Goal: Task Accomplishment & Management: Use online tool/utility

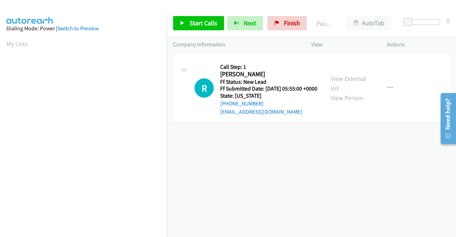
click at [383, 123] on div "R Callback Scheduled Call Step: 1 [PERSON_NAME] America/[GEOGRAPHIC_DATA] Ff St…" at bounding box center [311, 88] width 276 height 69
click at [188, 23] on link "Start Calls" at bounding box center [198, 23] width 51 height 14
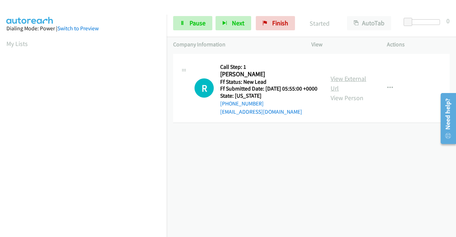
click at [351, 82] on link "View External Url" at bounding box center [348, 83] width 36 height 18
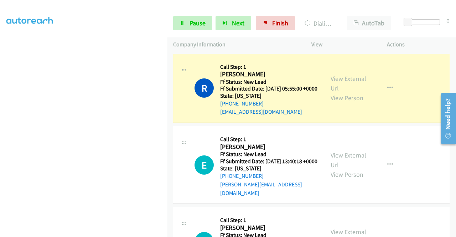
scroll to position [162, 0]
click at [353, 161] on link "View External Url" at bounding box center [348, 160] width 36 height 18
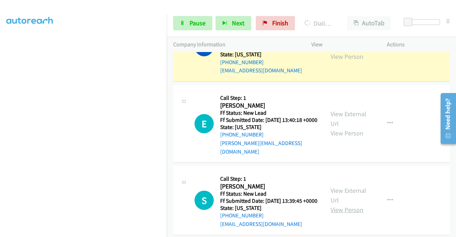
scroll to position [71, 0]
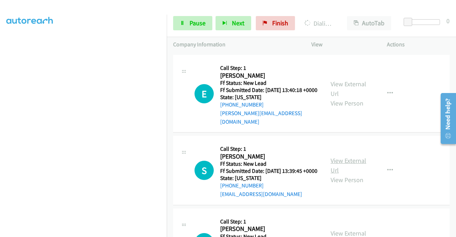
click at [342, 169] on link "View External Url" at bounding box center [348, 165] width 36 height 18
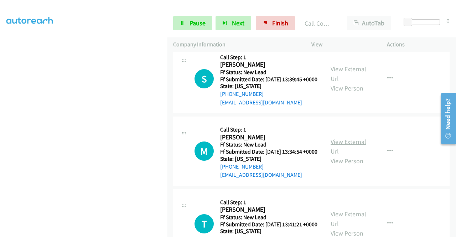
scroll to position [193, 0]
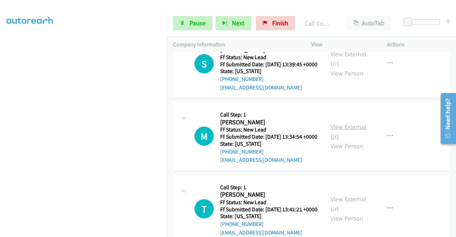
click at [348, 140] on link "View External Url" at bounding box center [348, 131] width 36 height 18
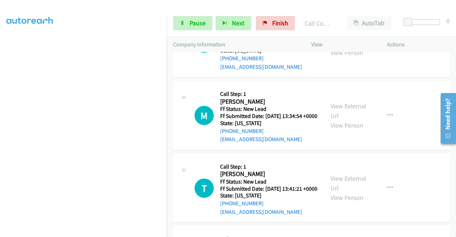
scroll to position [228, 0]
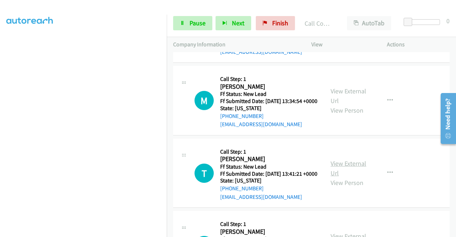
click at [345, 177] on link "View External Url" at bounding box center [348, 168] width 36 height 18
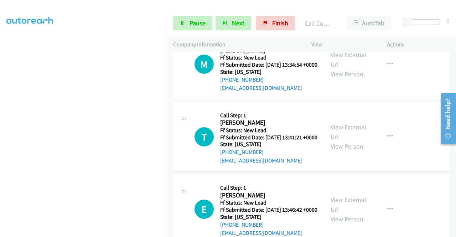
scroll to position [300, 0]
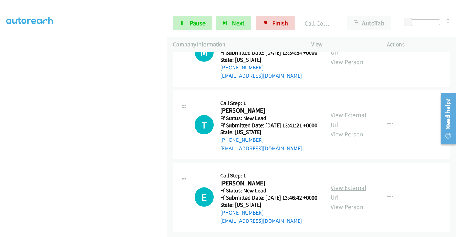
click at [346, 198] on link "View External Url" at bounding box center [348, 192] width 36 height 18
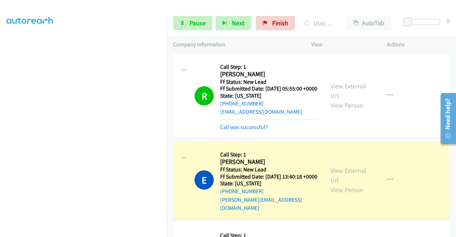
scroll to position [162, 0]
click at [228, 130] on link "Call was successful?" at bounding box center [244, 127] width 48 height 7
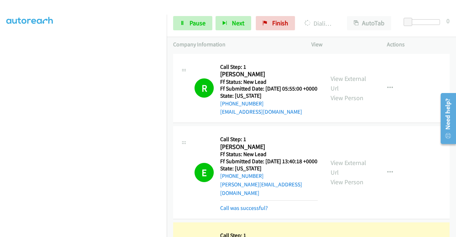
scroll to position [71, 0]
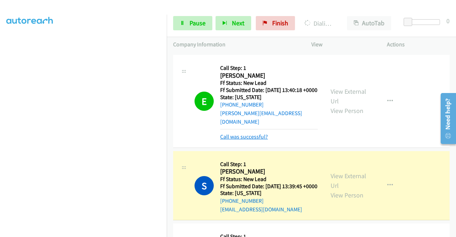
click at [235, 140] on link "Call was successful?" at bounding box center [244, 136] width 48 height 7
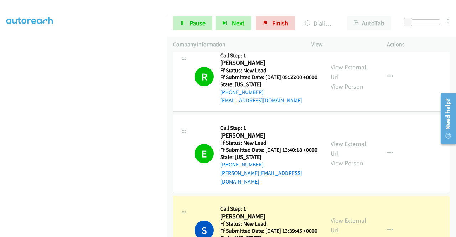
scroll to position [0, 0]
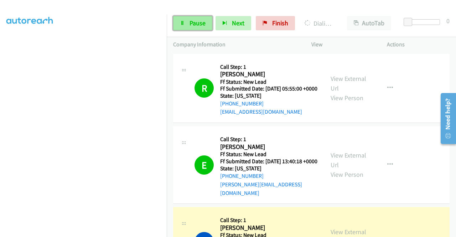
click at [196, 23] on span "Pause" at bounding box center [197, 23] width 16 height 8
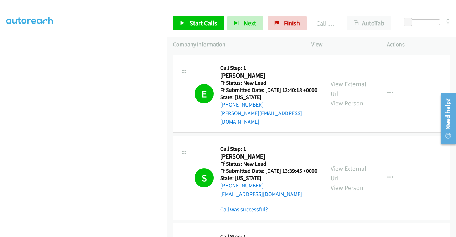
scroll to position [142, 0]
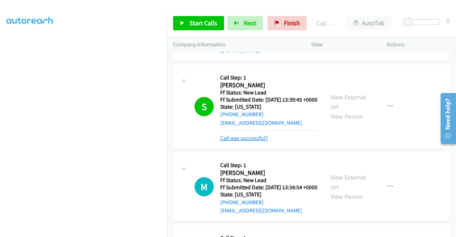
click at [264, 141] on link "Call was successful?" at bounding box center [244, 138] width 48 height 7
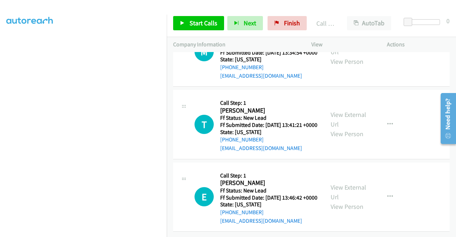
scroll to position [300, 0]
click at [215, 20] on span "Start Calls" at bounding box center [203, 23] width 28 height 8
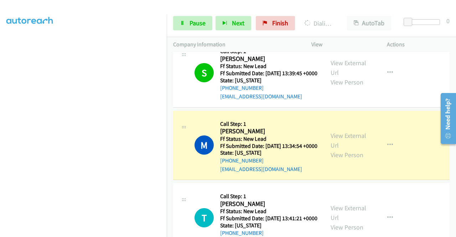
scroll to position [158, 0]
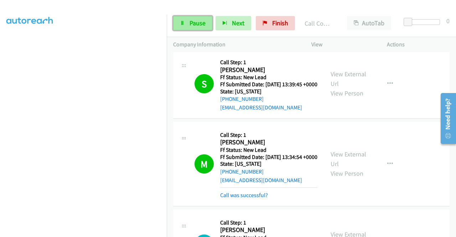
click at [191, 28] on link "Pause" at bounding box center [192, 23] width 39 height 14
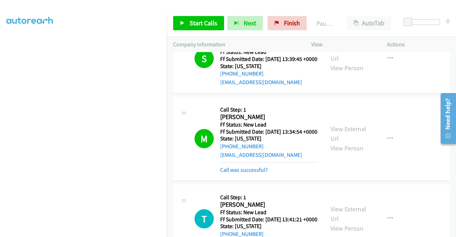
scroll to position [193, 0]
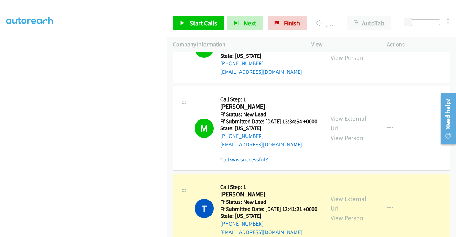
click at [265, 163] on link "Call was successful?" at bounding box center [244, 159] width 48 height 7
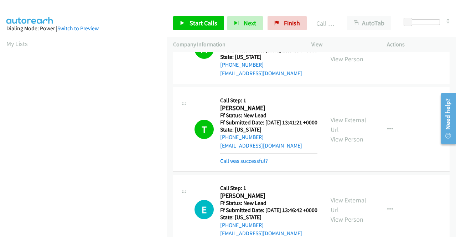
scroll to position [162, 0]
click at [253, 164] on link "Call was successful?" at bounding box center [244, 160] width 48 height 7
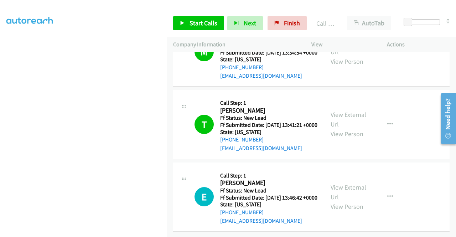
scroll to position [300, 0]
click at [211, 23] on span "Start Calls" at bounding box center [203, 23] width 28 height 8
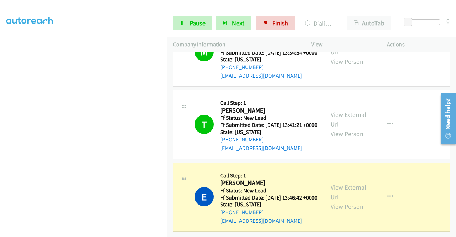
scroll to position [0, 0]
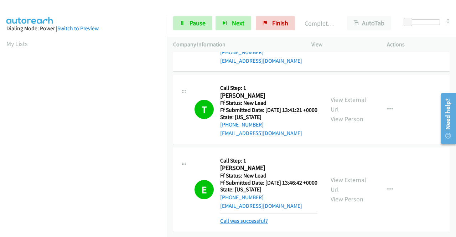
click at [252, 217] on link "Call was successful?" at bounding box center [244, 220] width 48 height 7
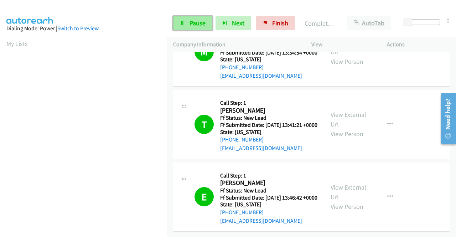
click at [186, 21] on link "Pause" at bounding box center [192, 23] width 39 height 14
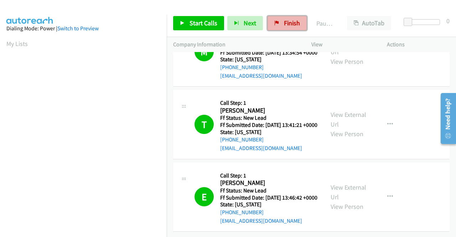
click at [289, 20] on span "Finish" at bounding box center [292, 23] width 16 height 8
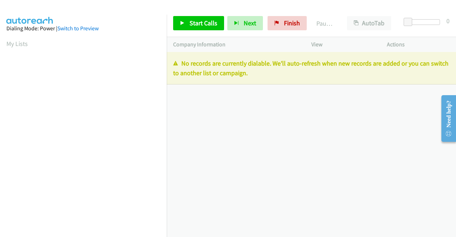
drag, startPoint x: 369, startPoint y: 128, endPoint x: 362, endPoint y: 123, distance: 9.2
click at [369, 128] on div "+1 415-964-1034 Call failed - Please reload the list and try again The Callbar …" at bounding box center [311, 144] width 289 height 185
click at [286, 18] on link "Finish" at bounding box center [286, 23] width 39 height 14
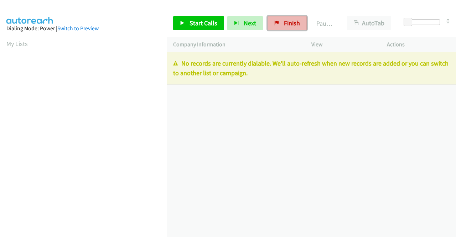
click at [289, 21] on span "Finish" at bounding box center [292, 23] width 16 height 8
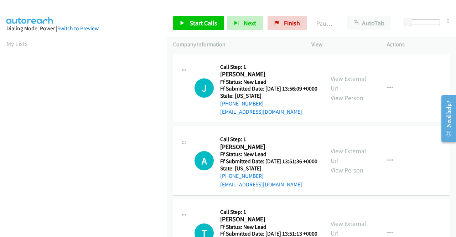
scroll to position [162, 0]
click at [348, 78] on link "View External Url" at bounding box center [348, 83] width 36 height 18
click at [347, 163] on link "View External Url" at bounding box center [348, 156] width 36 height 18
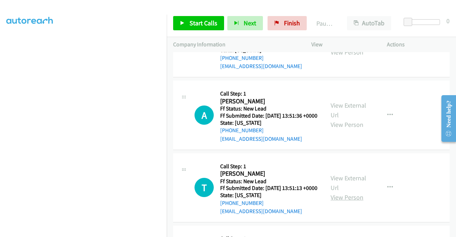
scroll to position [71, 0]
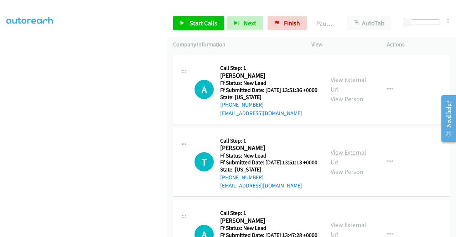
click at [352, 166] on link "View External Url" at bounding box center [348, 157] width 36 height 18
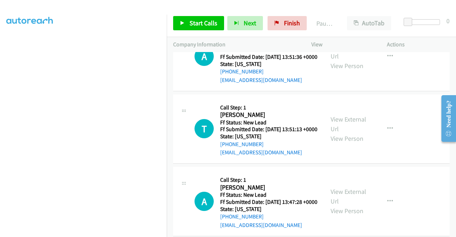
scroll to position [141, 0]
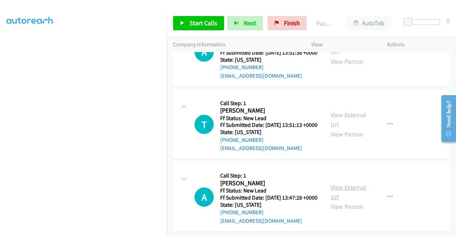
click at [350, 183] on link "View External Url" at bounding box center [348, 192] width 36 height 18
click at [203, 17] on link "Start Calls" at bounding box center [198, 23] width 51 height 14
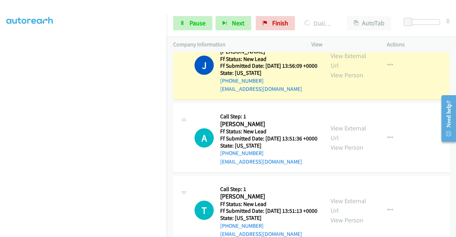
scroll to position [0, 0]
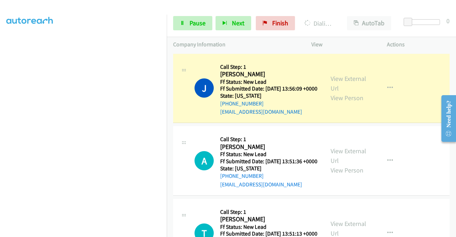
drag, startPoint x: 438, startPoint y: 42, endPoint x: 384, endPoint y: 38, distance: 54.2
click at [434, 42] on p "Actions" at bounding box center [418, 44] width 63 height 9
drag, startPoint x: 199, startPoint y: 20, endPoint x: 161, endPoint y: 123, distance: 109.2
click at [198, 20] on span "Pause" at bounding box center [197, 23] width 16 height 8
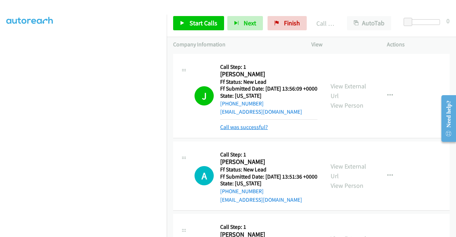
click at [246, 130] on link "Call was successful?" at bounding box center [244, 127] width 48 height 7
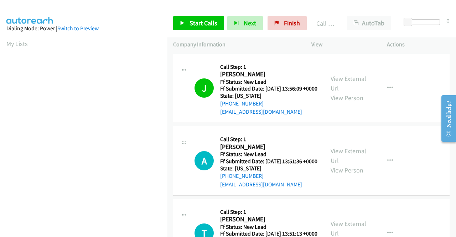
scroll to position [40, 0]
drag, startPoint x: 402, startPoint y: 130, endPoint x: 392, endPoint y: 99, distance: 32.5
click at [402, 125] on td "J Callback Scheduled Call Step: 1 Juan Lopez America/New_York Ff Status: New Le…" at bounding box center [311, 88] width 289 height 73
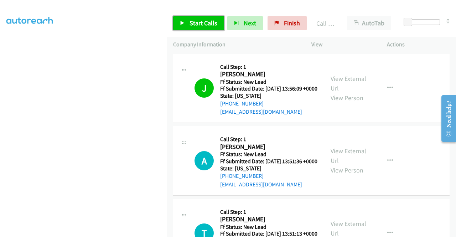
click at [194, 25] on span "Start Calls" at bounding box center [203, 23] width 28 height 8
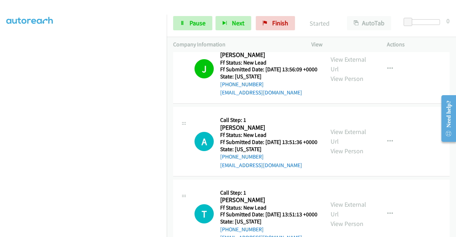
scroll to position [36, 0]
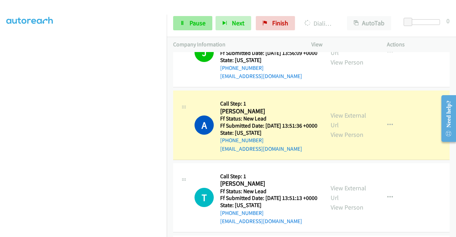
drag, startPoint x: 236, startPoint y: 6, endPoint x: 191, endPoint y: 24, distance: 47.9
click at [236, 6] on div at bounding box center [224, 13] width 449 height 27
click at [186, 25] on link "Pause" at bounding box center [192, 23] width 39 height 14
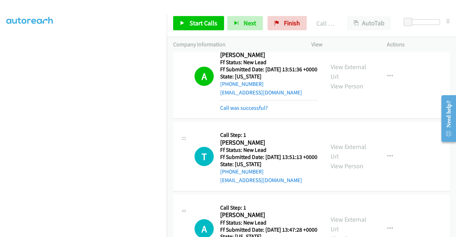
scroll to position [157, 0]
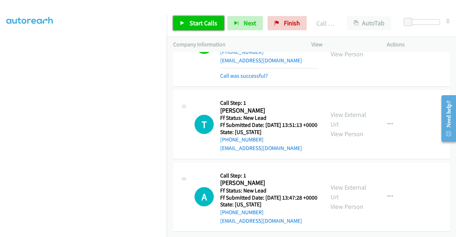
click at [205, 29] on link "Start Calls" at bounding box center [198, 23] width 51 height 14
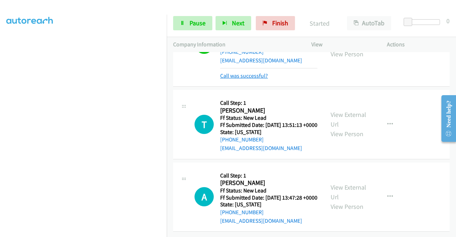
click at [251, 72] on link "Call was successful?" at bounding box center [244, 75] width 48 height 7
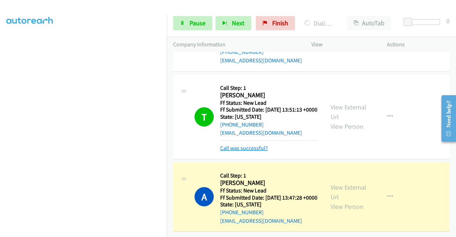
click at [261, 144] on link "Call was successful?" at bounding box center [244, 147] width 48 height 7
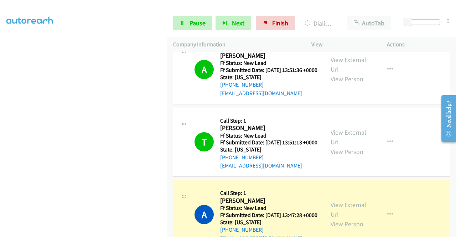
scroll to position [141, 0]
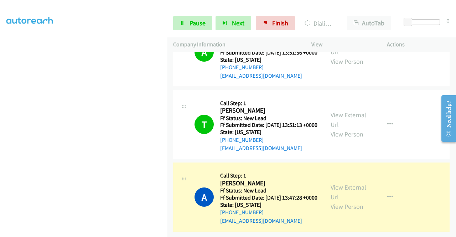
click at [413, 145] on div "T Callback Scheduled Call Step: 1 Tyler Wilson America/Chicago Ff Status: New L…" at bounding box center [311, 124] width 276 height 69
click at [351, 111] on link "View External Url" at bounding box center [348, 120] width 36 height 18
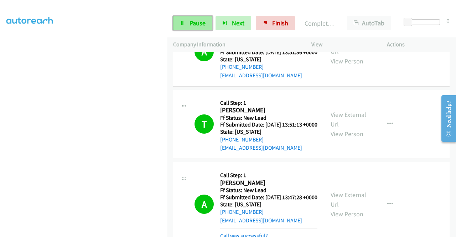
click at [189, 25] on span "Pause" at bounding box center [197, 23] width 16 height 8
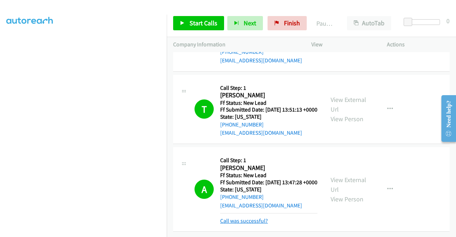
click at [258, 217] on link "Call was successful?" at bounding box center [244, 220] width 48 height 7
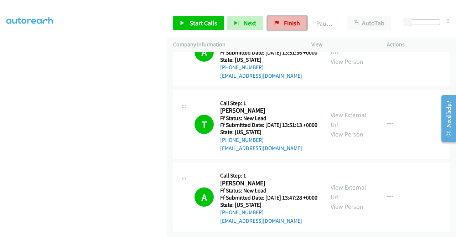
click at [285, 26] on span "Finish" at bounding box center [292, 23] width 16 height 8
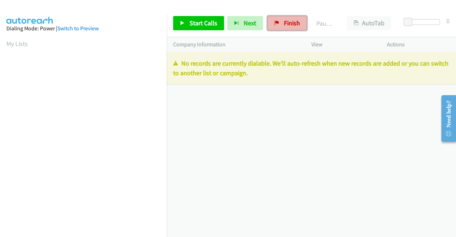
click at [284, 23] on span "Finish" at bounding box center [292, 23] width 16 height 8
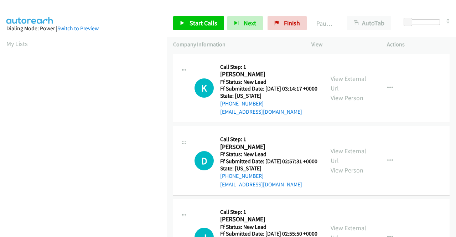
click at [427, 125] on td "K Callback Scheduled Call Step: 1 [PERSON_NAME] America/[GEOGRAPHIC_DATA] Ff St…" at bounding box center [311, 88] width 289 height 73
click at [355, 79] on link "View External Url" at bounding box center [348, 83] width 36 height 18
click at [352, 164] on link "View External Url" at bounding box center [348, 156] width 36 height 18
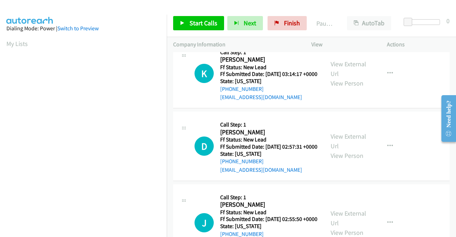
scroll to position [36, 0]
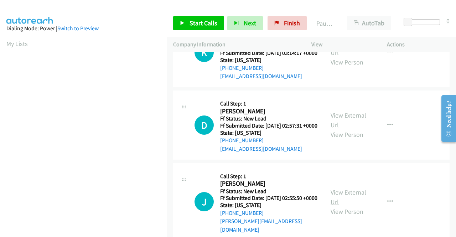
click at [343, 202] on link "View External Url" at bounding box center [348, 197] width 36 height 18
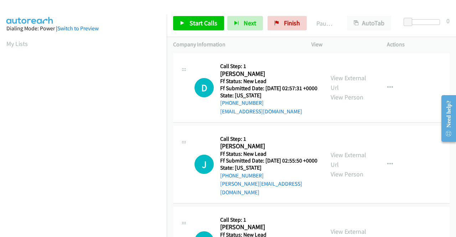
scroll to position [107, 0]
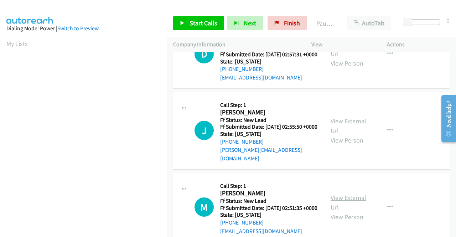
click at [337, 211] on link "View External Url" at bounding box center [348, 202] width 36 height 18
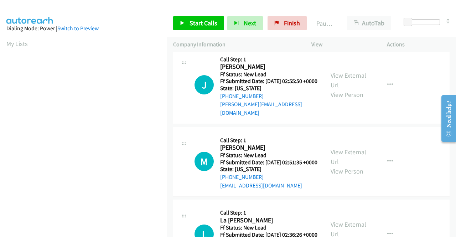
scroll to position [178, 0]
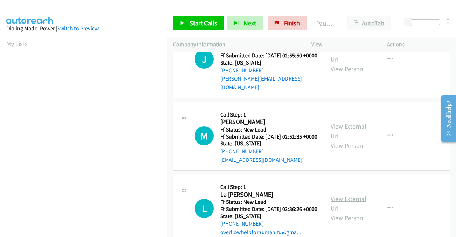
click at [346, 212] on link "View External Url" at bounding box center [348, 203] width 36 height 18
click at [196, 25] on span "Start Calls" at bounding box center [203, 23] width 28 height 8
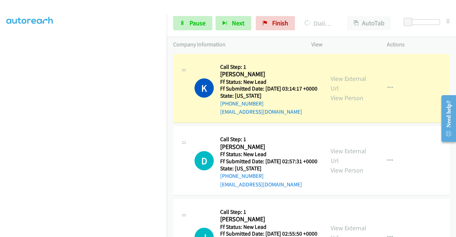
scroll to position [0, 0]
click at [412, 44] on p "Actions" at bounding box center [418, 44] width 63 height 9
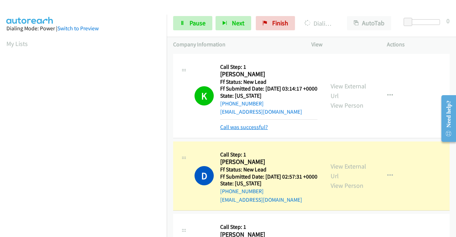
click at [258, 130] on link "Call was successful?" at bounding box center [244, 127] width 48 height 7
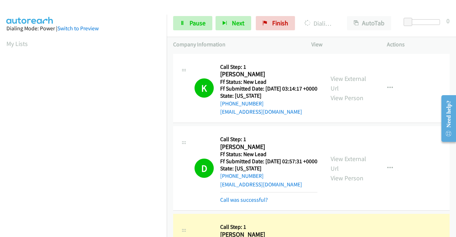
scroll to position [162, 0]
click at [238, 203] on link "Call was successful?" at bounding box center [244, 199] width 48 height 7
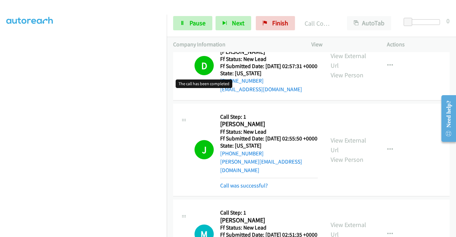
scroll to position [107, 0]
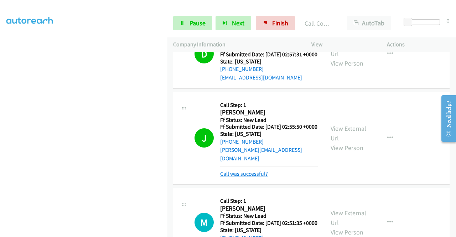
click at [241, 177] on link "Call was successful?" at bounding box center [244, 173] width 48 height 7
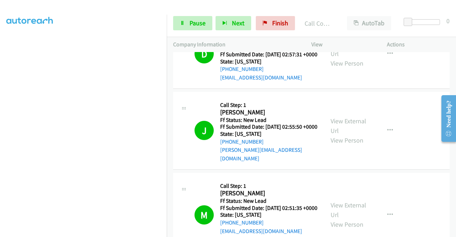
scroll to position [249, 0]
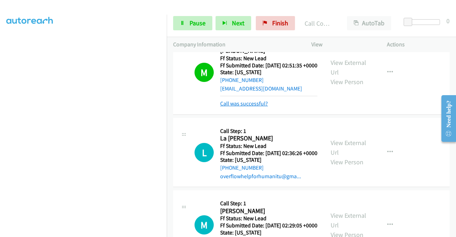
click at [260, 107] on link "Call was successful?" at bounding box center [244, 103] width 48 height 7
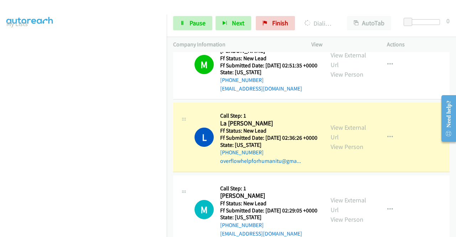
scroll to position [162, 0]
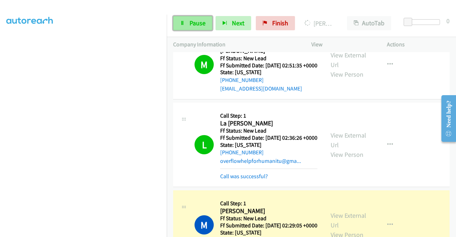
click at [198, 22] on span "Pause" at bounding box center [197, 23] width 16 height 8
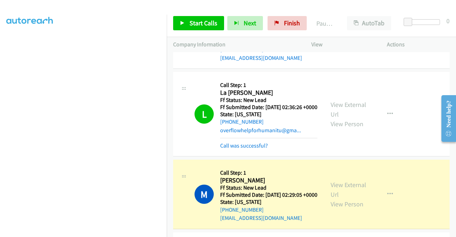
scroll to position [320, 0]
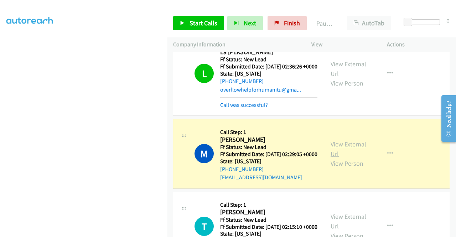
click at [355, 158] on link "View External Url" at bounding box center [348, 149] width 36 height 18
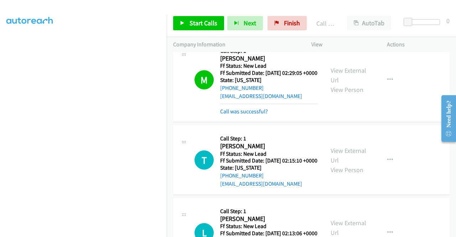
scroll to position [427, 0]
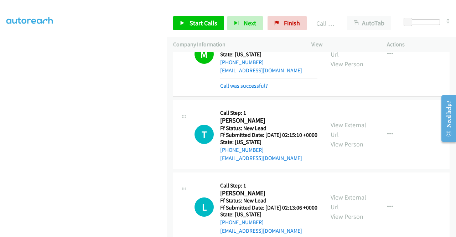
drag, startPoint x: 266, startPoint y: 118, endPoint x: 267, endPoint y: 108, distance: 10.4
click at [266, 89] on link "Call was successful?" at bounding box center [244, 85] width 48 height 7
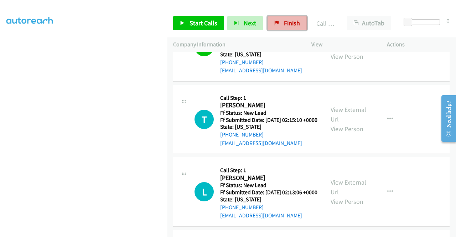
click at [284, 27] on span "Finish" at bounding box center [292, 23] width 16 height 8
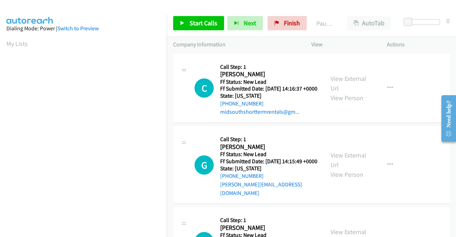
click at [375, 132] on td "G Callback Scheduled Call Step: 1 [PERSON_NAME] America/New_York Ff Status: New…" at bounding box center [311, 165] width 289 height 81
click at [355, 83] on link "View External Url" at bounding box center [348, 83] width 36 height 18
click at [351, 162] on link "View External Url" at bounding box center [348, 160] width 36 height 18
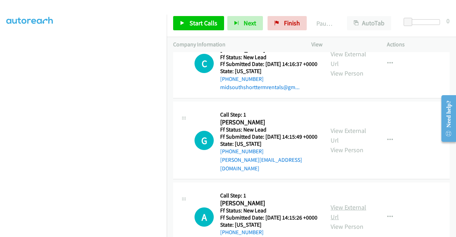
scroll to position [36, 0]
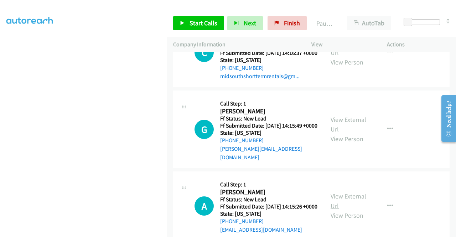
click at [343, 204] on link "View External Url" at bounding box center [348, 201] width 36 height 18
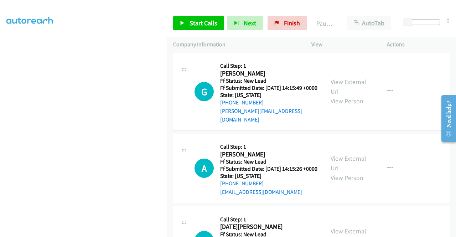
scroll to position [107, 0]
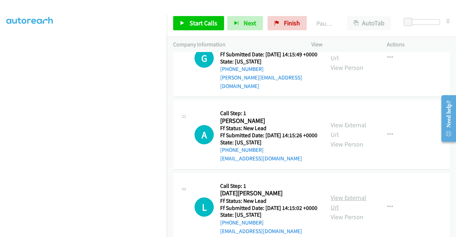
click at [352, 211] on link "View External Url" at bounding box center [348, 202] width 36 height 18
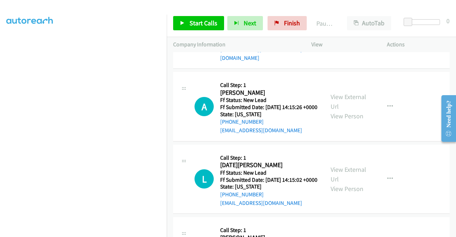
scroll to position [214, 0]
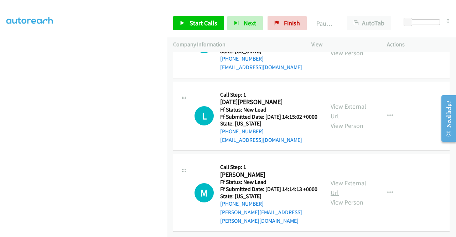
click at [346, 184] on link "View External Url" at bounding box center [348, 188] width 36 height 18
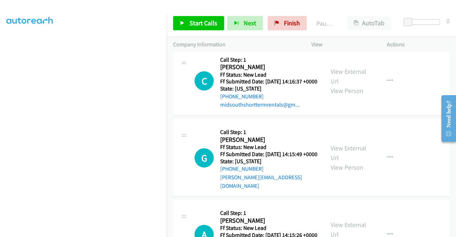
scroll to position [0, 0]
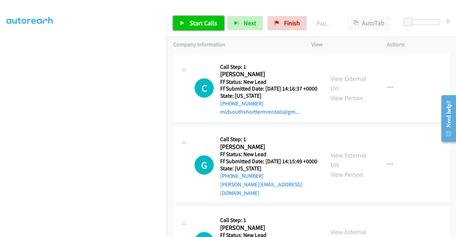
click at [199, 25] on span "Start Calls" at bounding box center [203, 23] width 28 height 8
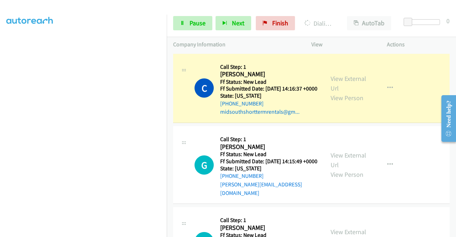
scroll to position [56, 0]
click at [204, 19] on span "Pause" at bounding box center [197, 23] width 16 height 8
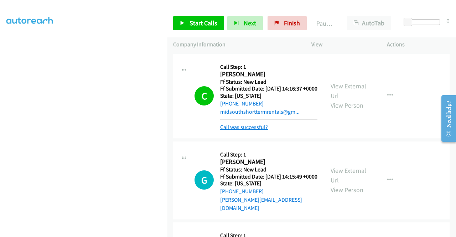
click at [257, 130] on link "Call was successful?" at bounding box center [244, 127] width 48 height 7
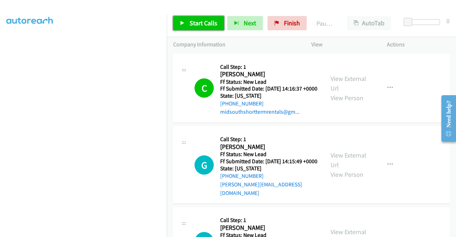
click at [199, 30] on link "Start Calls" at bounding box center [198, 23] width 51 height 14
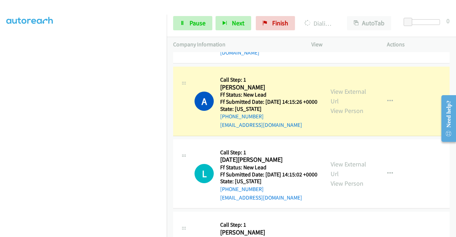
scroll to position [142, 0]
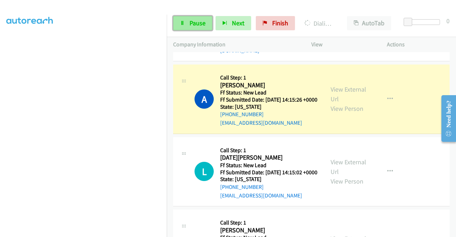
click at [197, 27] on span "Pause" at bounding box center [197, 23] width 16 height 8
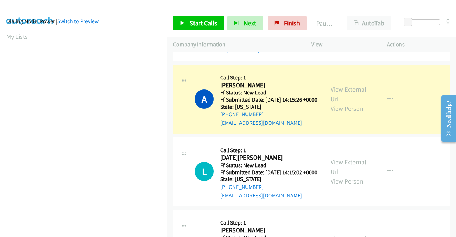
scroll to position [0, 0]
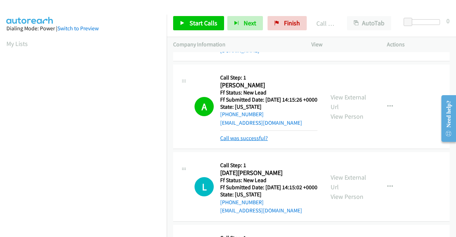
click at [263, 141] on link "Call was successful?" at bounding box center [244, 138] width 48 height 7
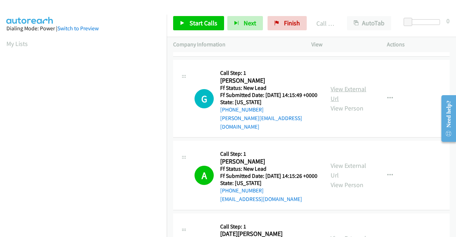
scroll to position [43, 0]
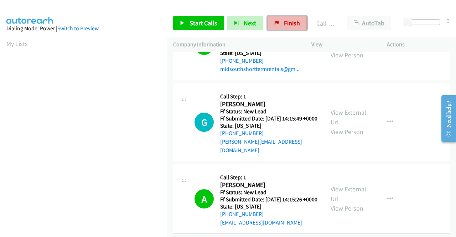
click at [278, 20] on link "Finish" at bounding box center [286, 23] width 39 height 14
